Goal: Use online tool/utility: Utilize a website feature to perform a specific function

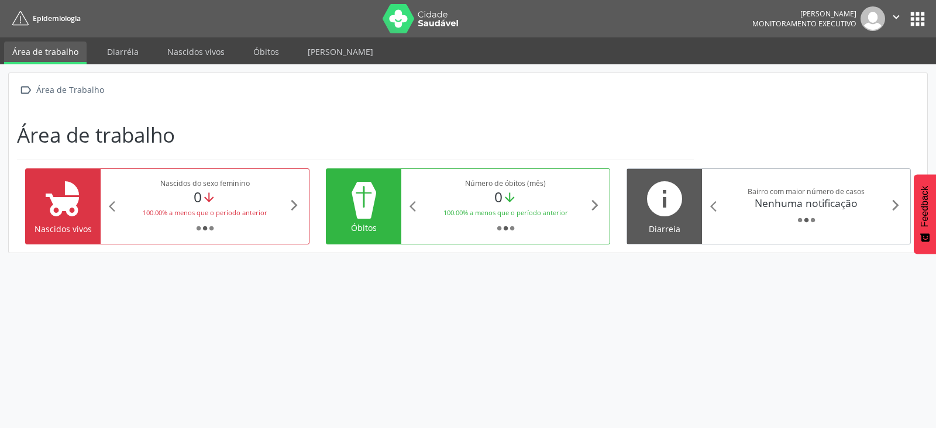
click at [749, 200] on div "Nenhuma notificação" at bounding box center [806, 203] width 166 height 13
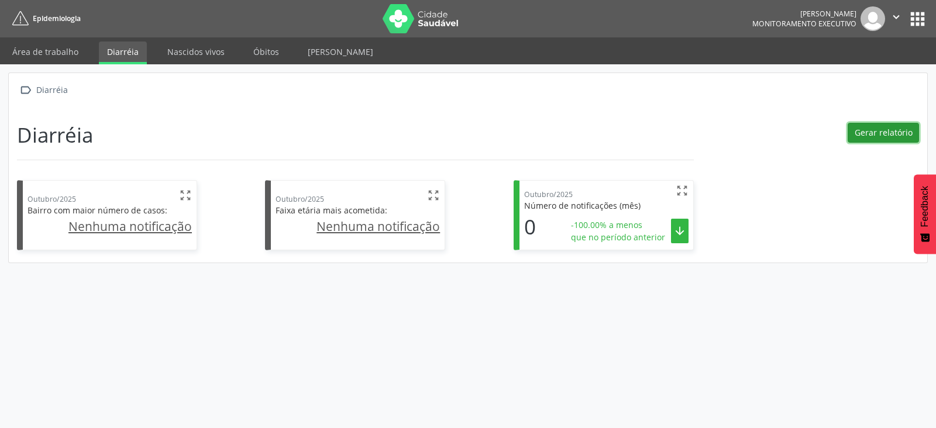
click at [887, 132] on button "Gerar relatório" at bounding box center [882, 133] width 71 height 20
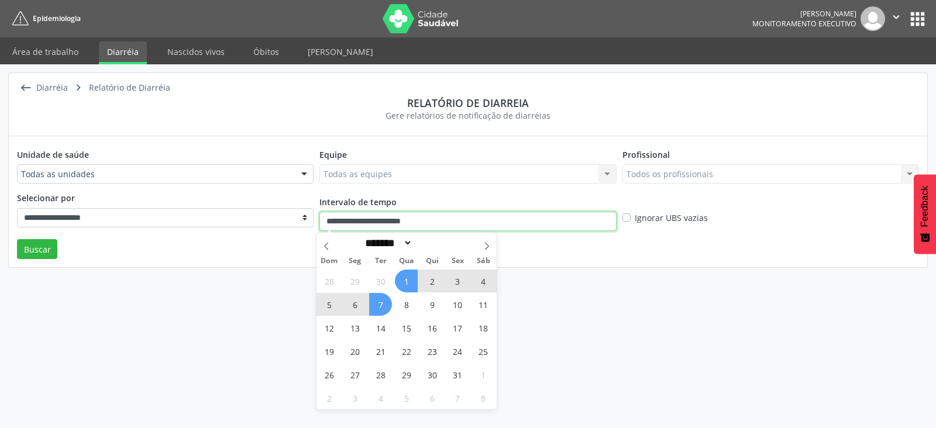
click at [395, 221] on input "**********" at bounding box center [467, 222] width 297 height 20
click at [322, 280] on span "28" at bounding box center [329, 281] width 23 height 23
type input "**********"
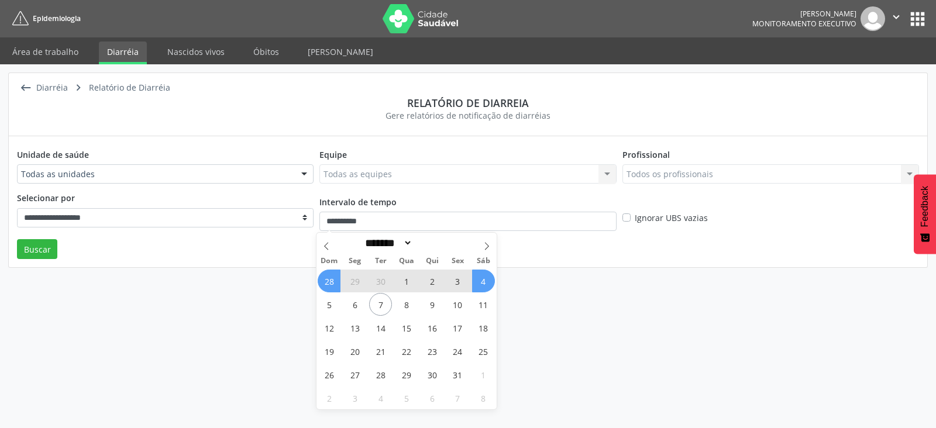
click at [478, 284] on span "4" at bounding box center [483, 281] width 23 height 23
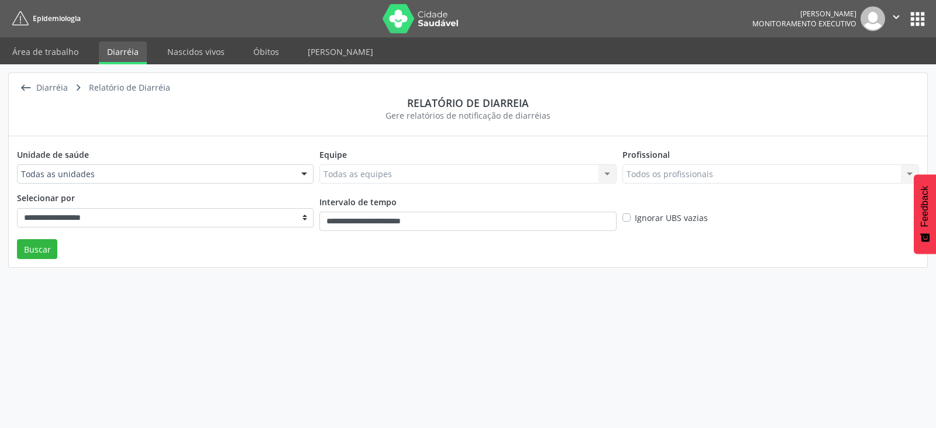
click at [635, 218] on label "Ignorar UBS vazias" at bounding box center [671, 218] width 73 height 12
click at [44, 244] on button "Buscar" at bounding box center [37, 249] width 40 height 20
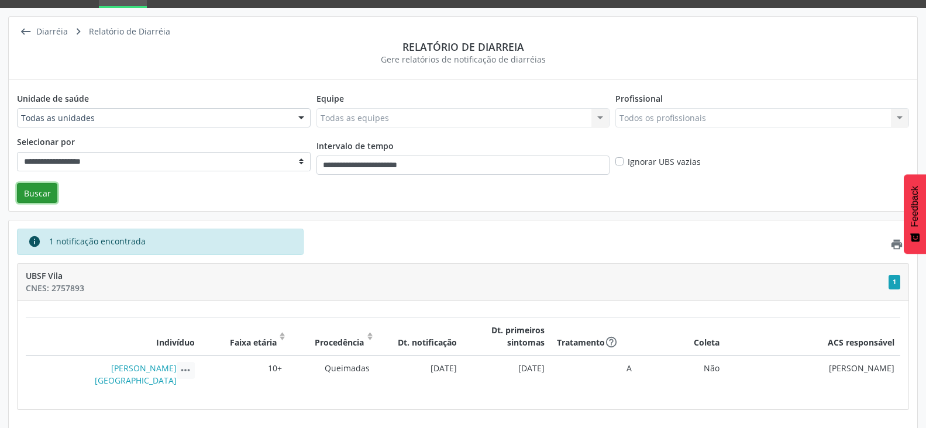
scroll to position [60, 0]
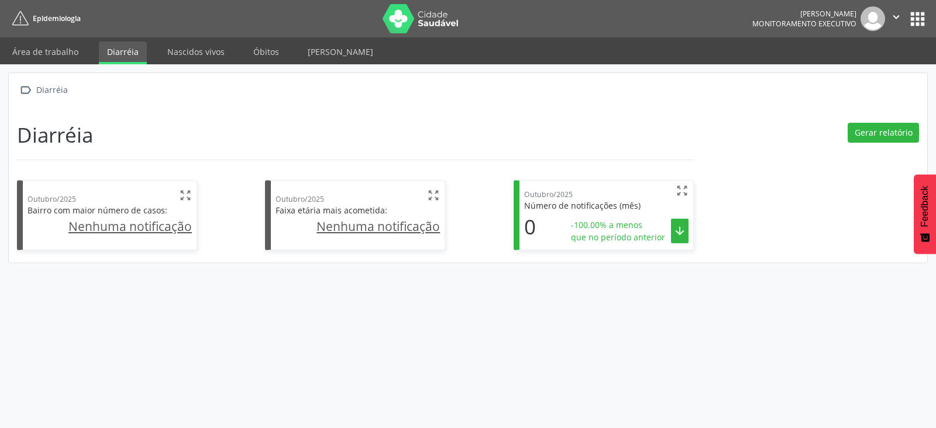
click at [920, 19] on button "apps" at bounding box center [917, 19] width 20 height 20
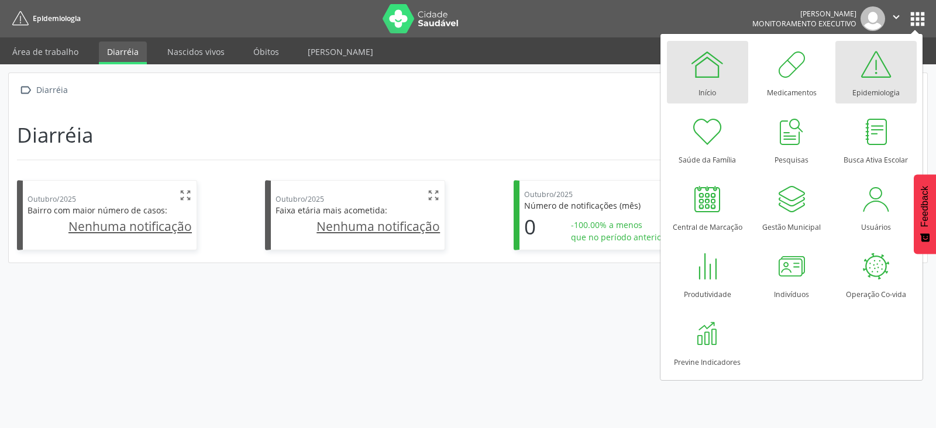
click at [708, 82] on div "Início" at bounding box center [707, 90] width 18 height 16
